Goal: Task Accomplishment & Management: Manage account settings

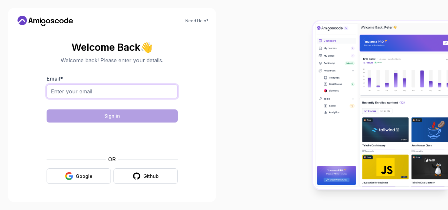
click at [98, 88] on input "Email *" at bounding box center [112, 92] width 131 height 14
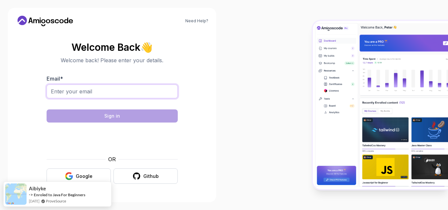
type input "[EMAIL_ADDRESS][DOMAIN_NAME]"
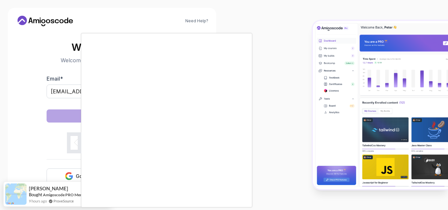
click at [307, 56] on body "Need Help? Welcome Back 👋 Welcome back! Please enter your details. Email * [EMA…" at bounding box center [224, 105] width 448 height 210
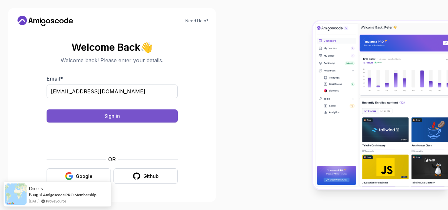
click at [121, 114] on button "Sign in" at bounding box center [112, 115] width 131 height 13
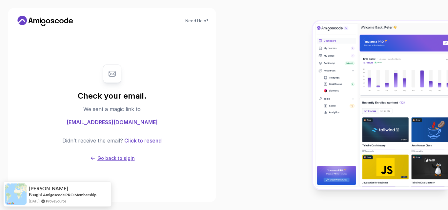
click at [116, 155] on p "Go back to sigin" at bounding box center [115, 158] width 37 height 7
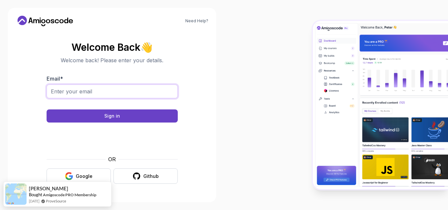
click at [101, 93] on input "Email *" at bounding box center [112, 92] width 131 height 14
type input "[EMAIL_ADDRESS][DOMAIN_NAME]"
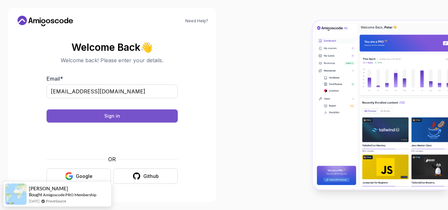
click at [109, 114] on div "Sign in" at bounding box center [112, 116] width 16 height 7
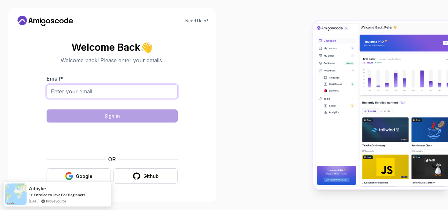
click at [84, 91] on input "Email *" at bounding box center [112, 92] width 131 height 14
type input "[EMAIL_ADDRESS][DOMAIN_NAME]"
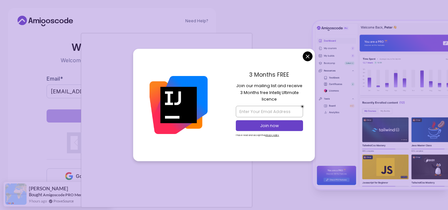
click at [308, 55] on body "Need Help? Welcome Back 👋 Welcome back! Please enter your details. Email * [EMA…" at bounding box center [224, 105] width 448 height 210
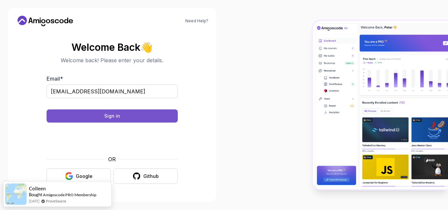
click at [120, 117] on button "Sign in" at bounding box center [112, 115] width 131 height 13
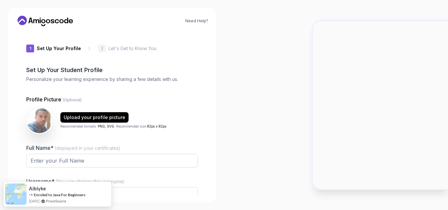
type input "noblesparrowd6e8e"
